Goal: Complete application form

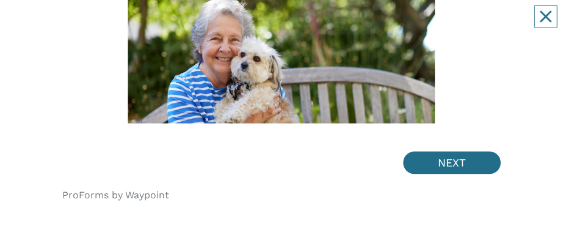
scroll to position [226, 0]
click at [452, 24] on button "NEXT" at bounding box center [453, 163] width 98 height 23
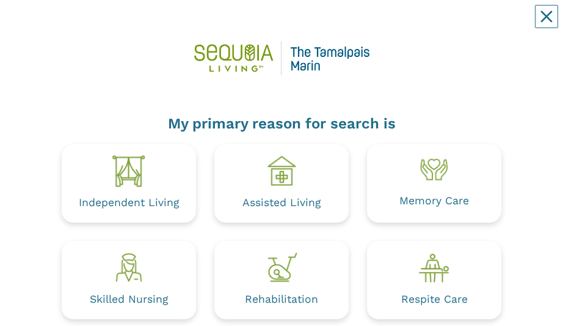
click at [129, 24] on img at bounding box center [129, 171] width 34 height 34
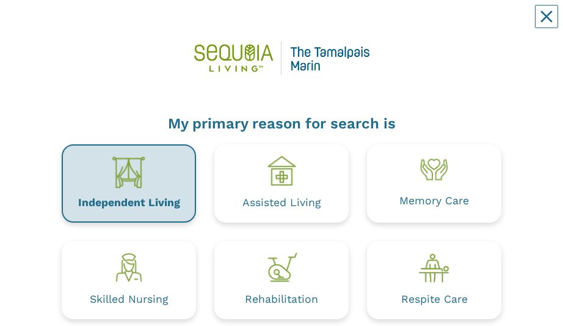
click at [128, 24] on img at bounding box center [129, 172] width 34 height 34
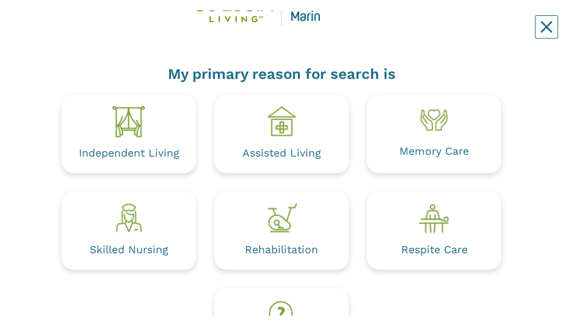
scroll to position [66, 0]
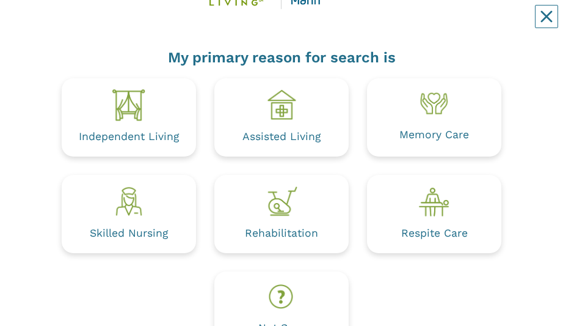
click at [146, 24] on div "Independent Living" at bounding box center [129, 117] width 134 height 78
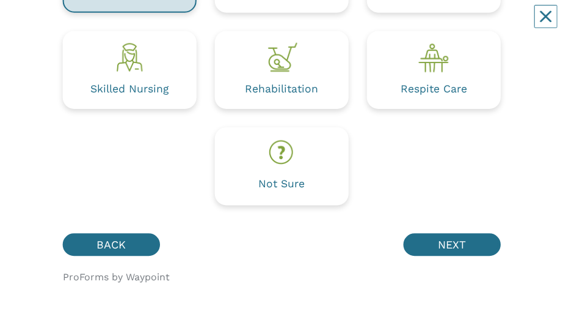
scroll to position [211, 0]
click at [464, 24] on button "NEXT" at bounding box center [453, 244] width 98 height 23
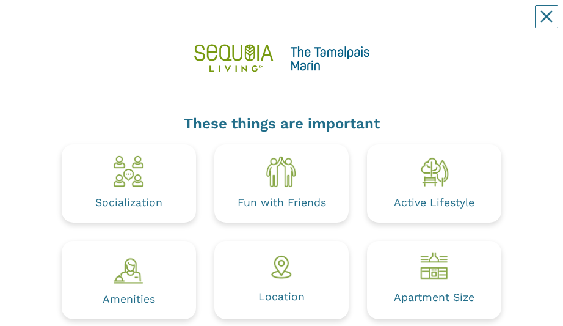
click at [136, 24] on img at bounding box center [129, 171] width 34 height 34
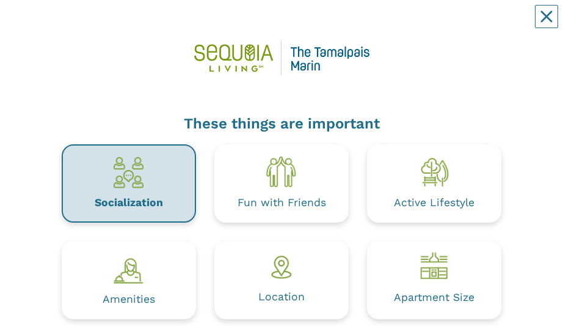
click at [436, 24] on img at bounding box center [434, 171] width 34 height 34
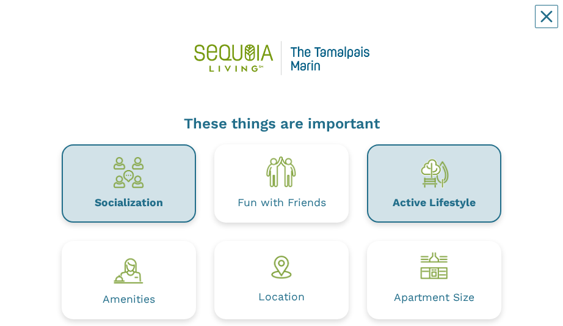
click at [292, 24] on img at bounding box center [282, 171] width 34 height 34
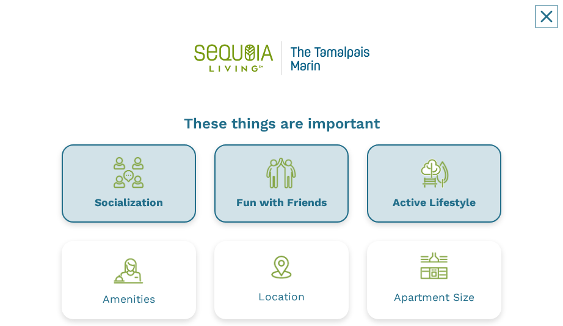
click at [285, 24] on div "Location" at bounding box center [282, 297] width 46 height 11
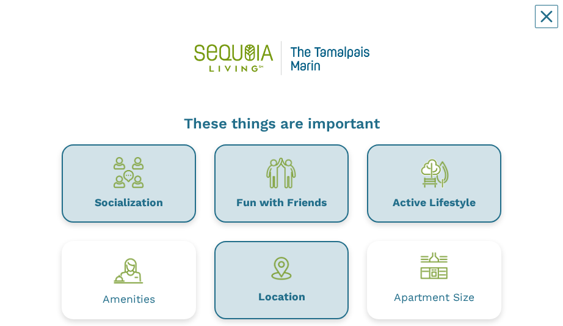
click at [433, 24] on img at bounding box center [434, 266] width 34 height 30
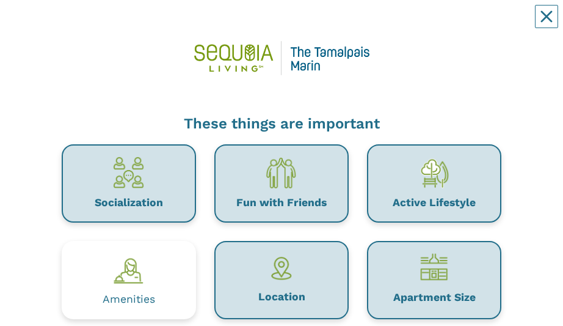
click at [134, 24] on img at bounding box center [129, 268] width 34 height 34
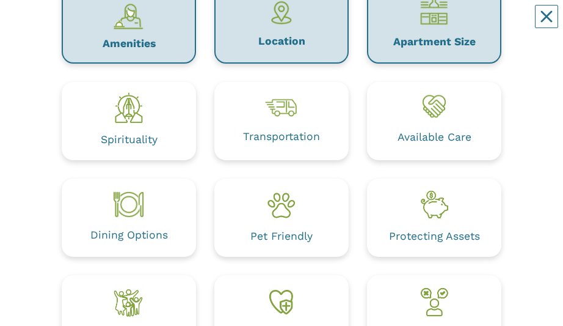
scroll to position [255, 0]
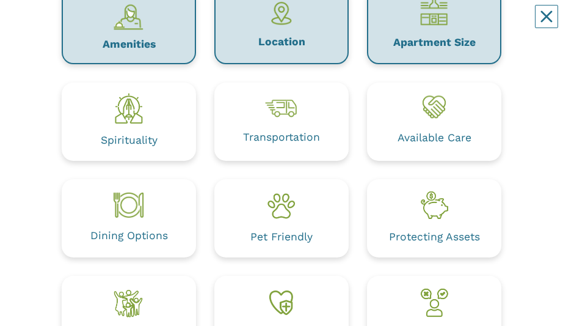
click at [130, 24] on img at bounding box center [129, 204] width 34 height 31
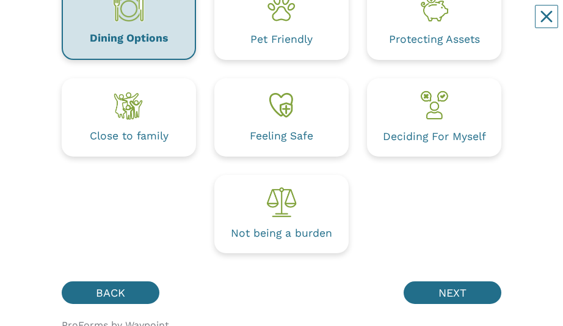
scroll to position [453, 0]
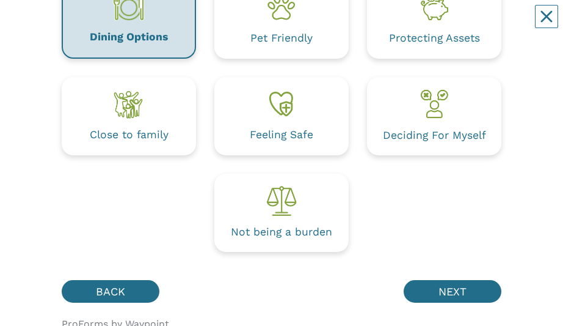
click at [121, 24] on img at bounding box center [129, 104] width 34 height 34
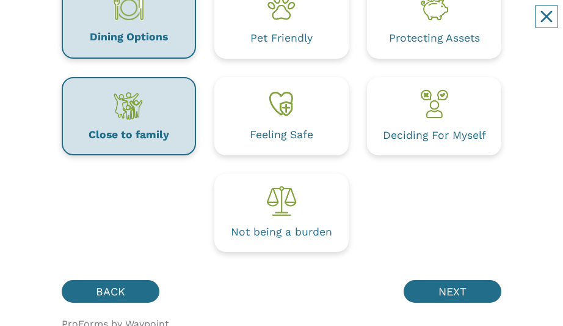
click at [460, 24] on button "NEXT" at bounding box center [453, 291] width 98 height 23
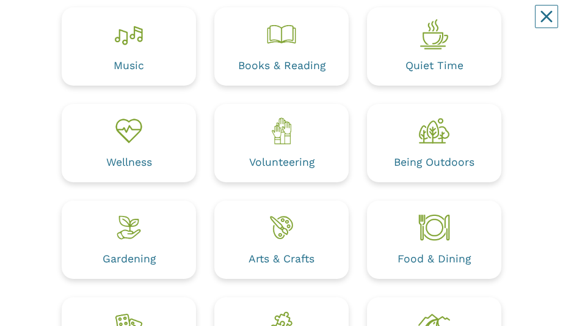
scroll to position [144, 0]
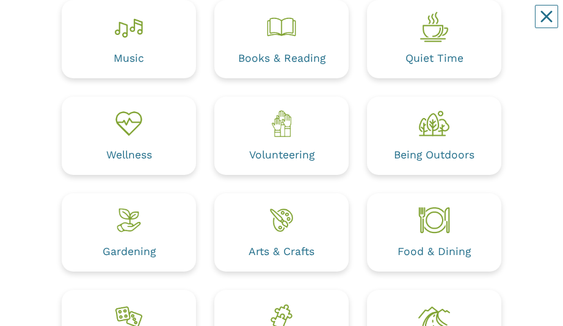
click at [438, 24] on img at bounding box center [434, 27] width 34 height 34
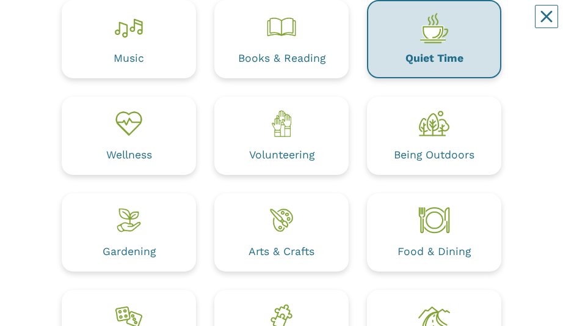
click at [126, 24] on img at bounding box center [129, 27] width 34 height 34
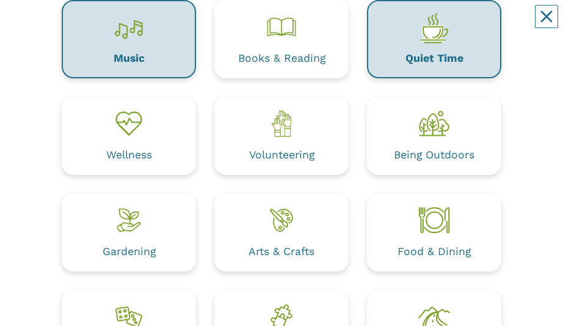
click at [265, 24] on div "Books & Reading" at bounding box center [281, 58] width 87 height 11
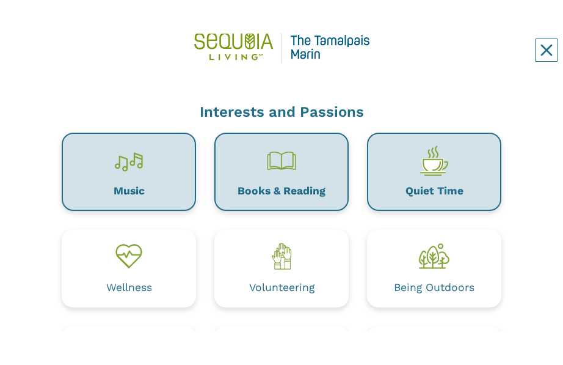
scroll to position [49, 0]
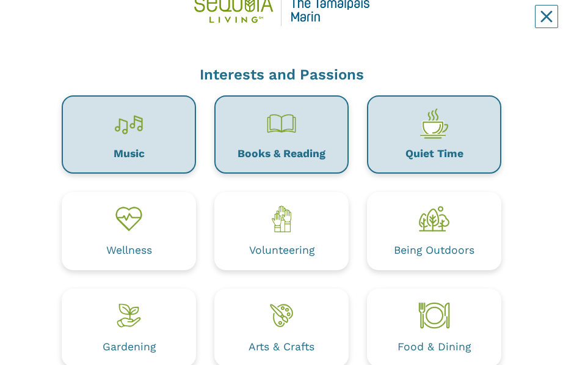
click at [138, 24] on div "Wellness" at bounding box center [129, 250] width 46 height 11
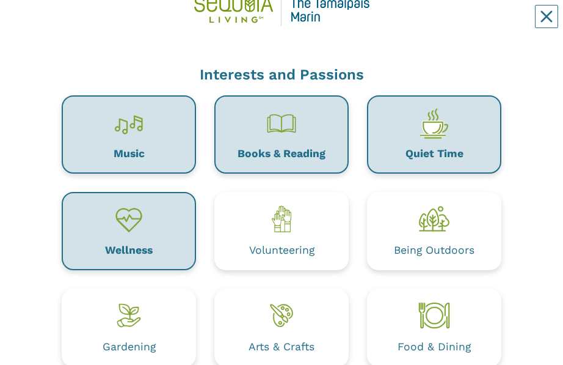
click at [277, 24] on img at bounding box center [282, 219] width 34 height 34
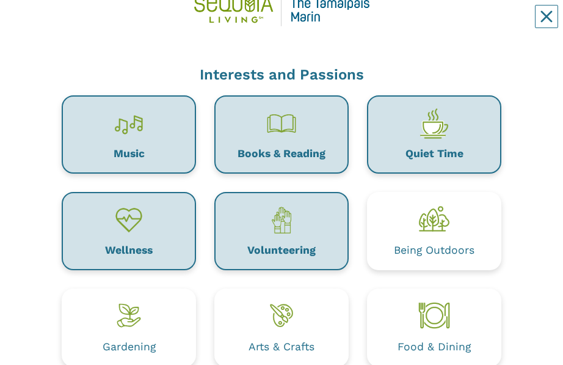
click at [449, 24] on img at bounding box center [434, 219] width 34 height 34
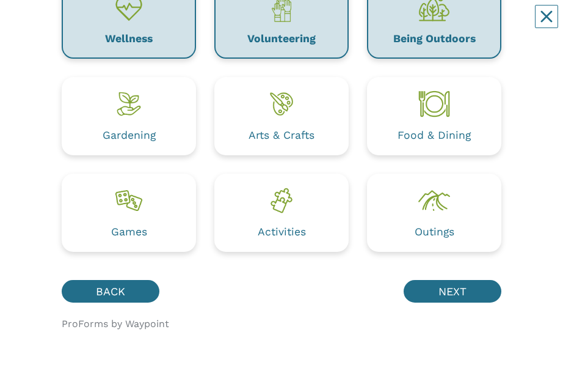
scroll to position [260, 0]
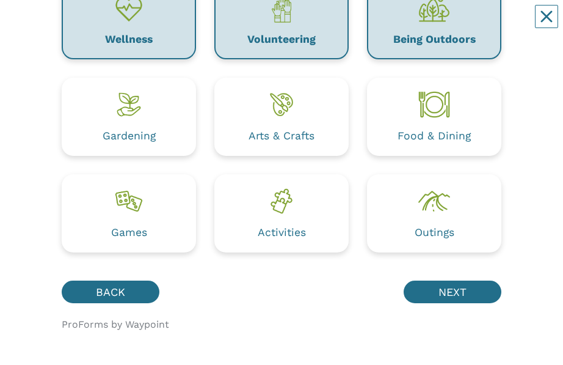
click at [266, 24] on div "Activities" at bounding box center [282, 233] width 48 height 20
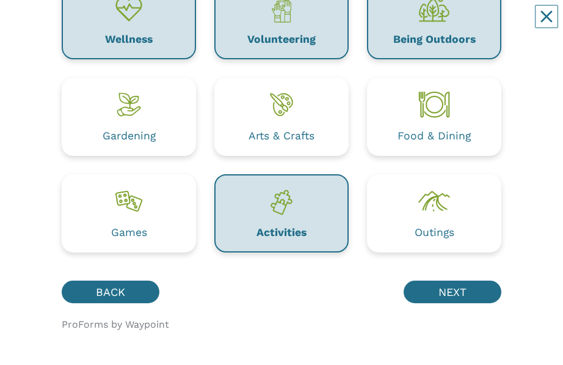
click at [128, 24] on img at bounding box center [129, 201] width 34 height 34
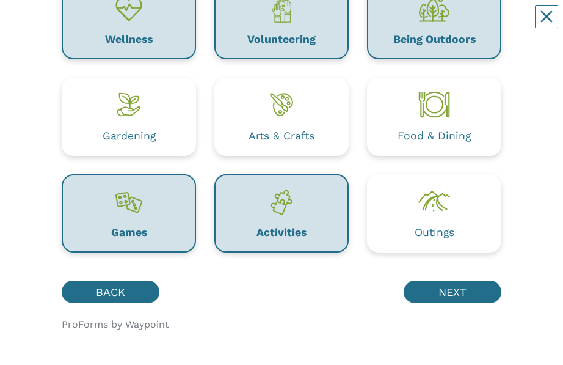
click at [136, 24] on img at bounding box center [129, 104] width 34 height 34
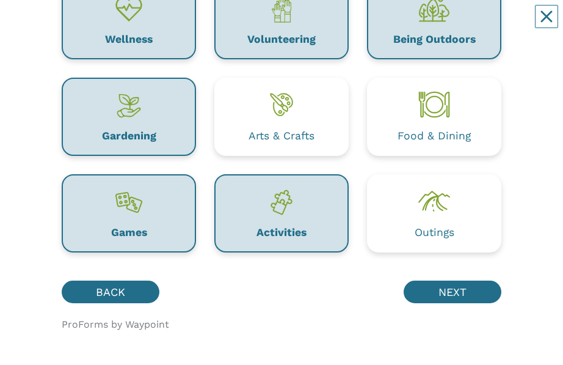
click at [446, 24] on div "Outings" at bounding box center [435, 233] width 40 height 20
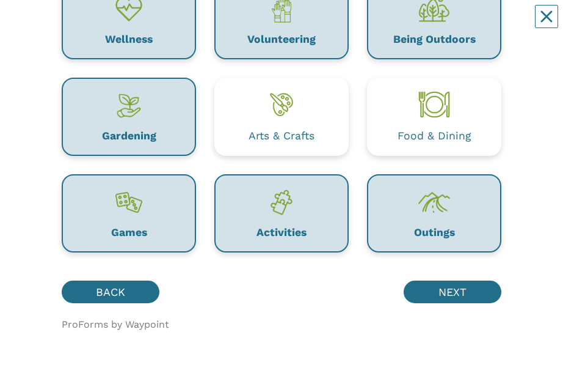
click at [456, 24] on button "NEXT" at bounding box center [453, 292] width 98 height 23
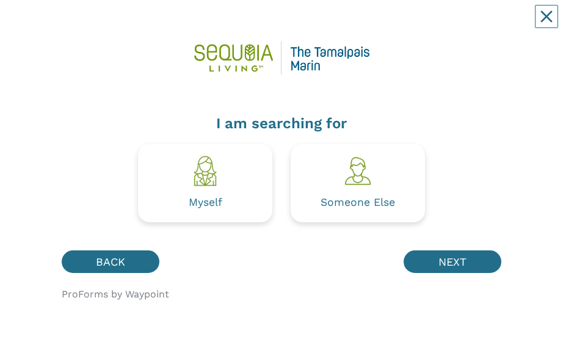
click at [256, 24] on div "Myself" at bounding box center [205, 183] width 134 height 78
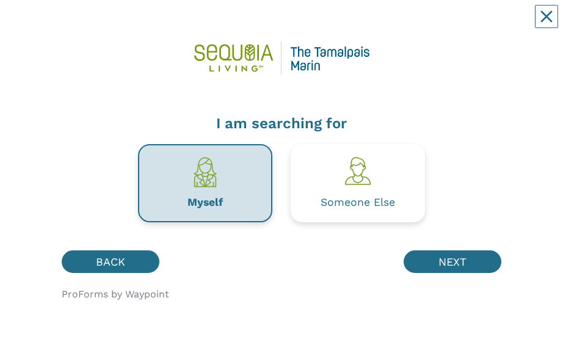
click at [213, 24] on img at bounding box center [205, 172] width 34 height 34
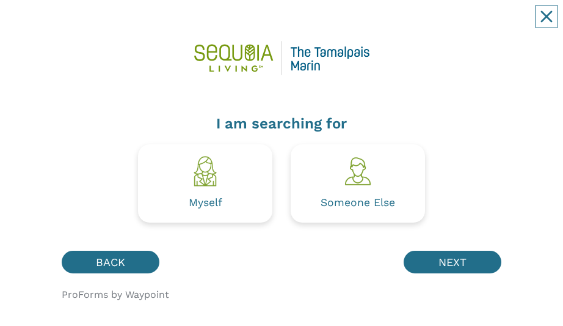
click at [447, 24] on button "NEXT" at bounding box center [453, 262] width 98 height 23
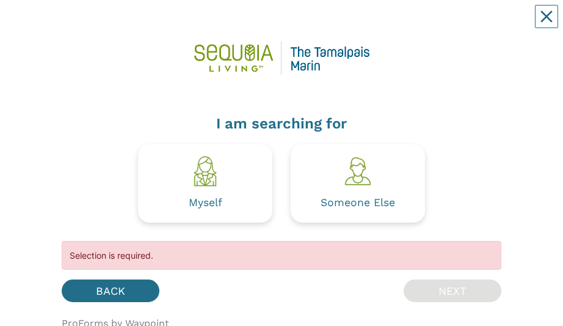
click at [216, 24] on img at bounding box center [205, 171] width 34 height 34
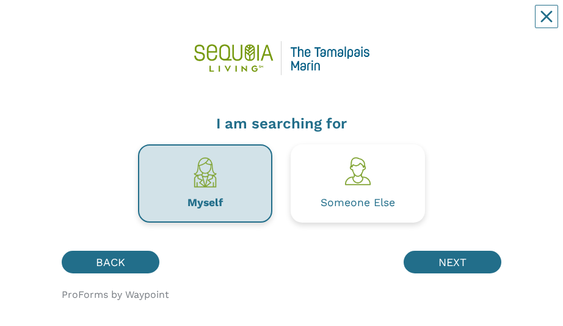
click at [457, 24] on button "NEXT" at bounding box center [453, 262] width 98 height 23
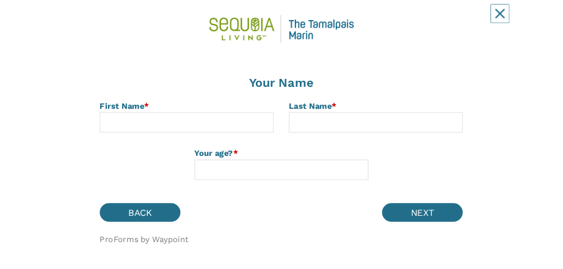
scroll to position [92, 0]
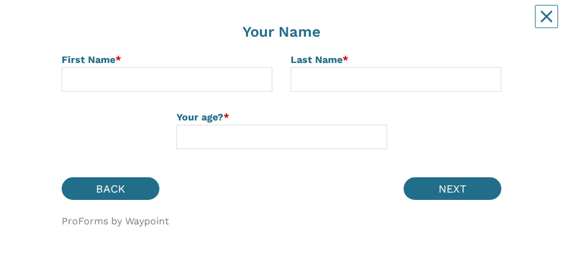
click at [549, 16] on icon "Close" at bounding box center [547, 16] width 12 height 12
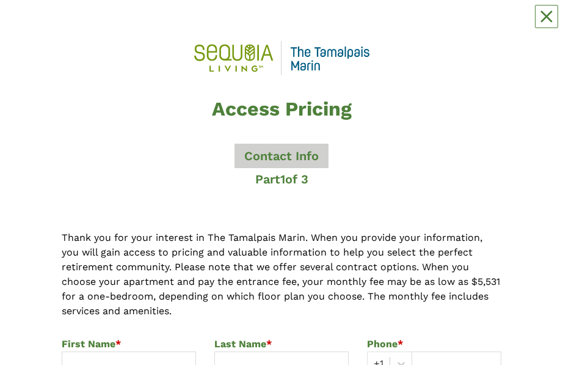
click at [545, 13] on icon "Close" at bounding box center [547, 16] width 12 height 12
